Goal: Navigation & Orientation: Understand site structure

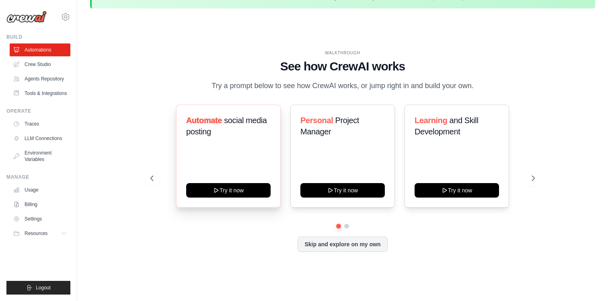
scroll to position [28, 0]
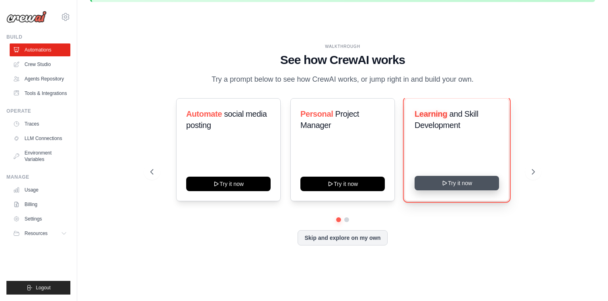
click at [452, 185] on button "Try it now" at bounding box center [457, 183] width 84 height 14
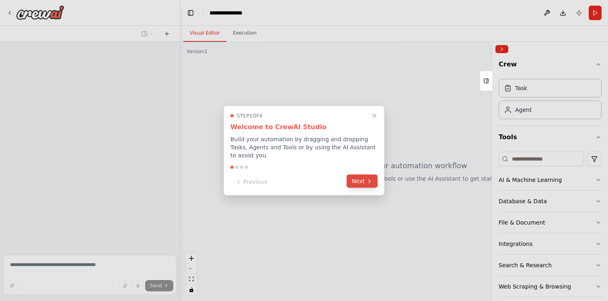
click at [355, 183] on button "Next" at bounding box center [362, 181] width 31 height 13
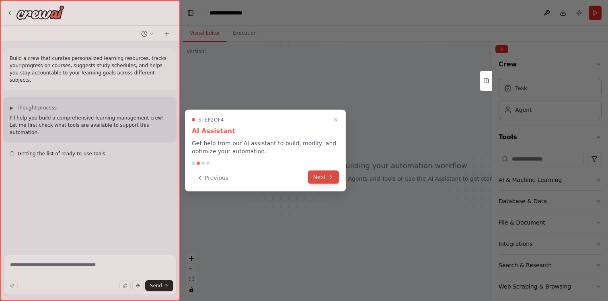
click at [336, 177] on button "Next" at bounding box center [323, 176] width 31 height 13
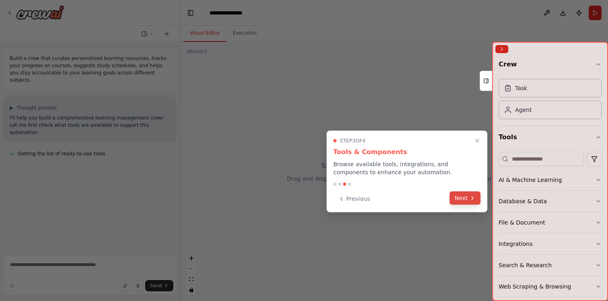
click at [472, 201] on icon at bounding box center [472, 198] width 6 height 6
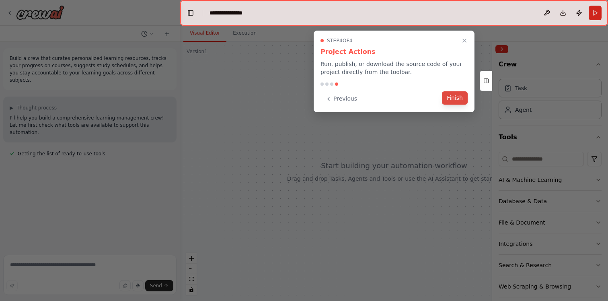
click at [458, 99] on button "Finish" at bounding box center [455, 97] width 26 height 13
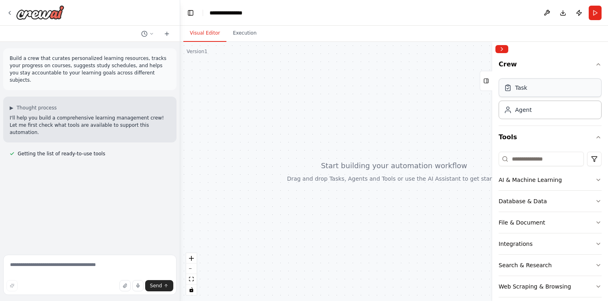
click at [531, 94] on div "Task" at bounding box center [550, 87] width 103 height 18
click at [532, 112] on div "Agent" at bounding box center [550, 109] width 103 height 18
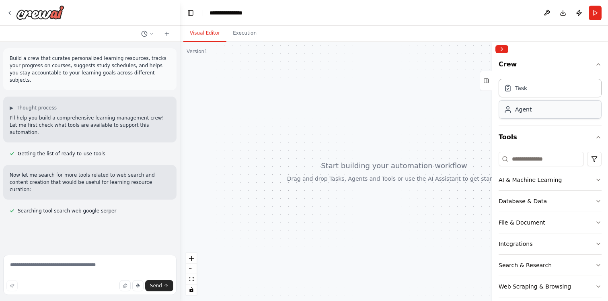
click at [532, 112] on div "Agent" at bounding box center [550, 109] width 103 height 18
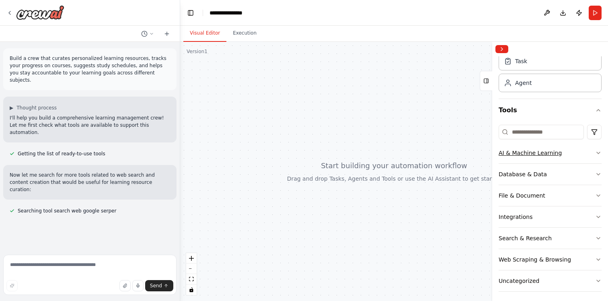
scroll to position [31, 0]
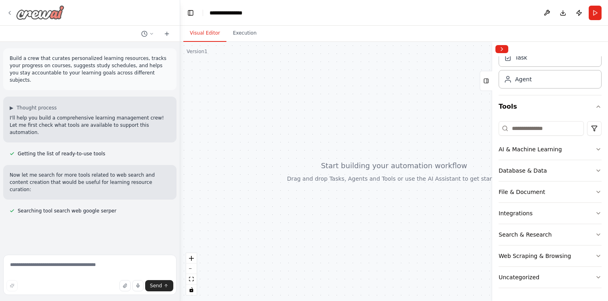
click at [10, 13] on icon at bounding box center [9, 13] width 6 height 6
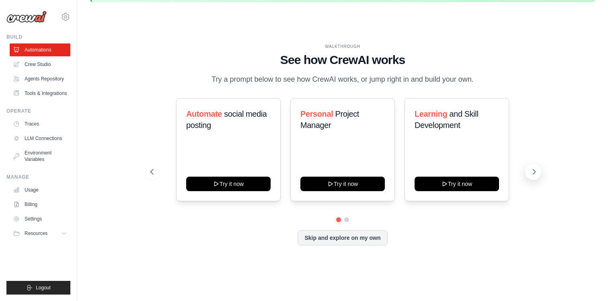
click at [535, 180] on button at bounding box center [533, 172] width 16 height 16
click at [42, 144] on link "LLM Connections" at bounding box center [40, 138] width 61 height 13
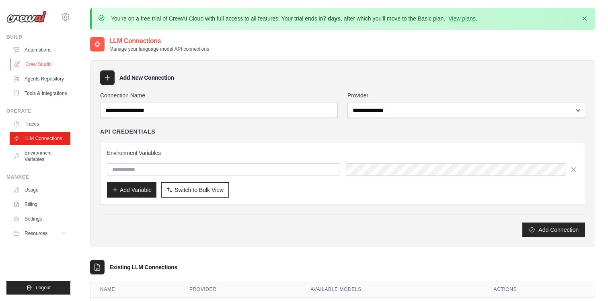
click at [35, 66] on link "Crew Studio" at bounding box center [40, 64] width 61 height 13
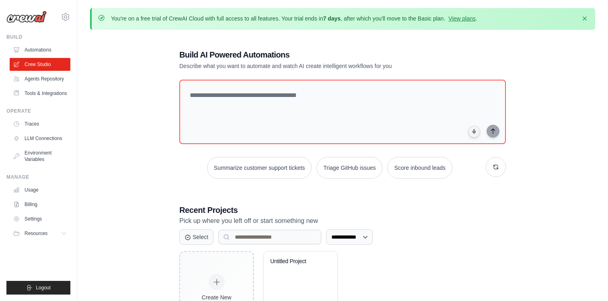
scroll to position [51, 0]
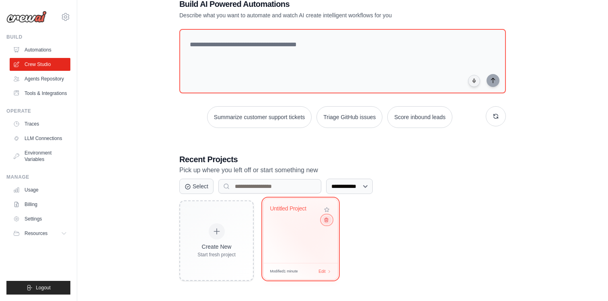
click at [326, 221] on icon at bounding box center [326, 220] width 4 height 4
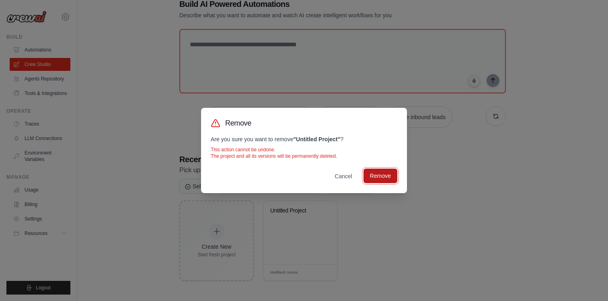
click at [387, 174] on button "Remove" at bounding box center [380, 175] width 34 height 14
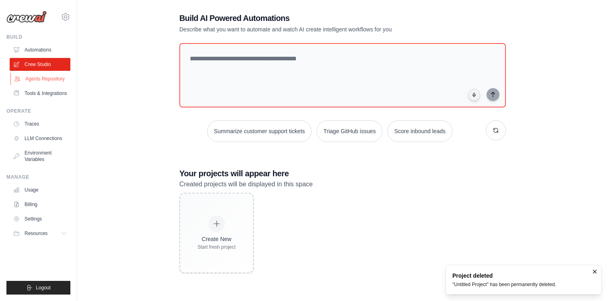
click at [49, 82] on link "Agents Repository" at bounding box center [40, 78] width 61 height 13
